Goal: Navigation & Orientation: Understand site structure

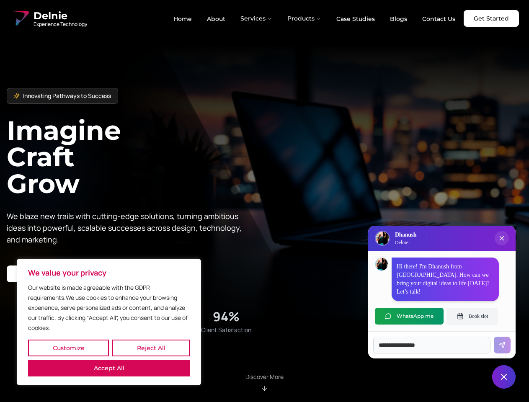
click at [68, 348] on button "Customize" at bounding box center [68, 348] width 81 height 17
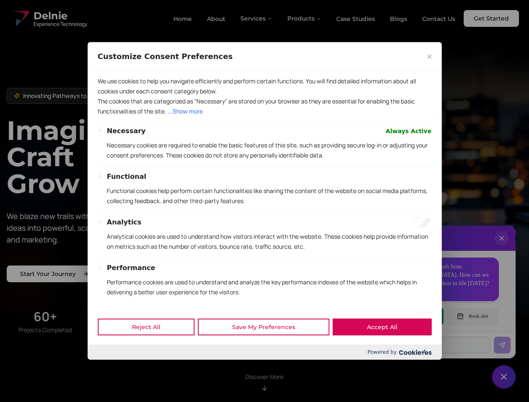
click at [151, 348] on div at bounding box center [264, 201] width 529 height 402
click at [109, 96] on p "We use cookies to help you navigate efficiently and perform certain functions. …" at bounding box center [265, 86] width 334 height 20
click at [264, 116] on p "The cookies that are categorized as "Necessary" are stored on your browser as t…" at bounding box center [265, 106] width 334 height 20
click at [257, 18] on div at bounding box center [264, 201] width 529 height 402
click at [304, 18] on div at bounding box center [264, 201] width 529 height 402
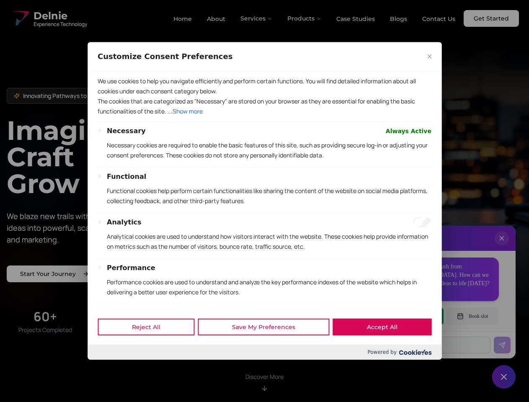
click at [502, 247] on div at bounding box center [264, 201] width 529 height 402
click at [409, 316] on div "Reject All Save My Preferences Accept All" at bounding box center [265, 327] width 354 height 36
click at [472, 316] on div at bounding box center [264, 201] width 529 height 402
click at [504, 377] on div at bounding box center [264, 201] width 529 height 402
